Goal: Information Seeking & Learning: Check status

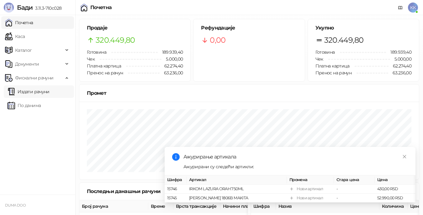
click at [37, 96] on link "Издати рачуни" at bounding box center [29, 91] width 42 height 13
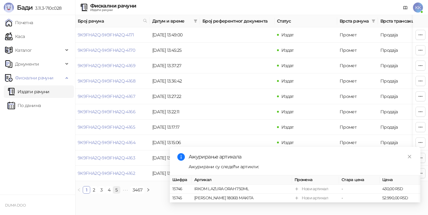
click at [117, 193] on link "5" at bounding box center [116, 189] width 7 height 7
click at [129, 111] on link "9K9FHA2Q-9K9FHA2Q-4126" at bounding box center [106, 112] width 57 height 6
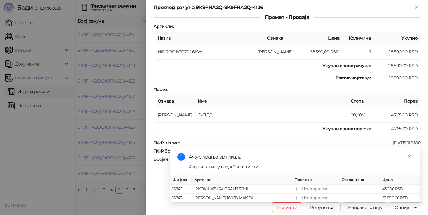
scroll to position [78, 0]
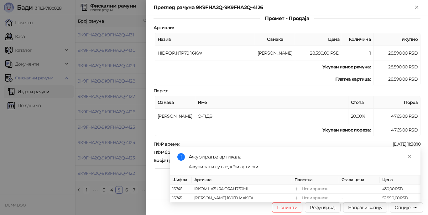
click at [13, 129] on div at bounding box center [214, 107] width 428 height 215
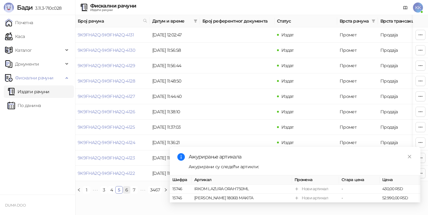
click at [126, 193] on link "6" at bounding box center [126, 189] width 7 height 7
click at [129, 193] on link "7" at bounding box center [126, 189] width 7 height 7
click at [127, 193] on link "8" at bounding box center [126, 189] width 7 height 7
click at [126, 48] on link "9K9FHA2Q-9K9FHA2Q-4101" at bounding box center [106, 50] width 56 height 6
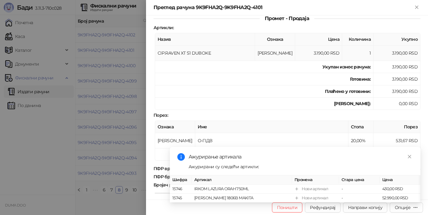
scroll to position [94, 0]
